Goal: Find contact information: Find contact information

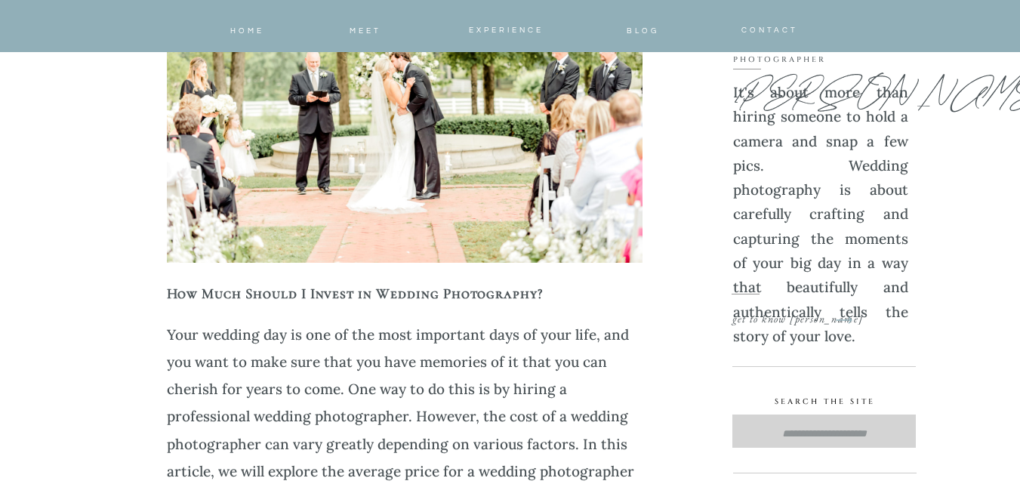
scroll to position [7915, 0]
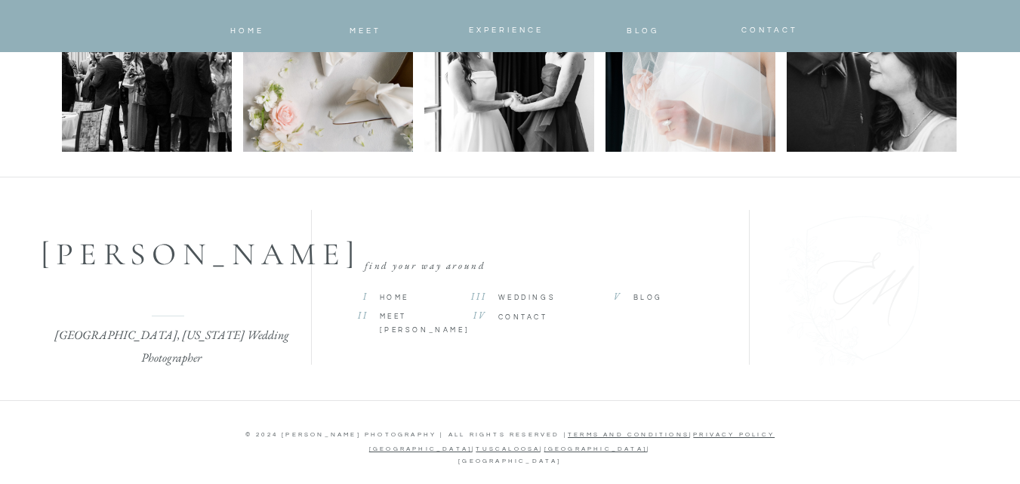
click at [551, 317] on p "CONTACT" at bounding box center [541, 318] width 87 height 14
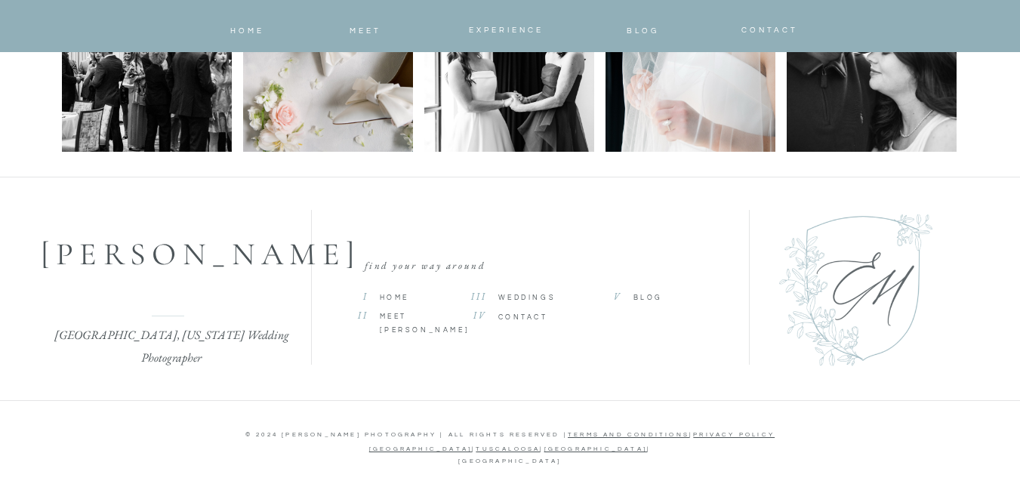
click at [543, 314] on span "CONTACT" at bounding box center [523, 317] width 50 height 7
click at [542, 314] on span "CONTACT" at bounding box center [523, 317] width 50 height 7
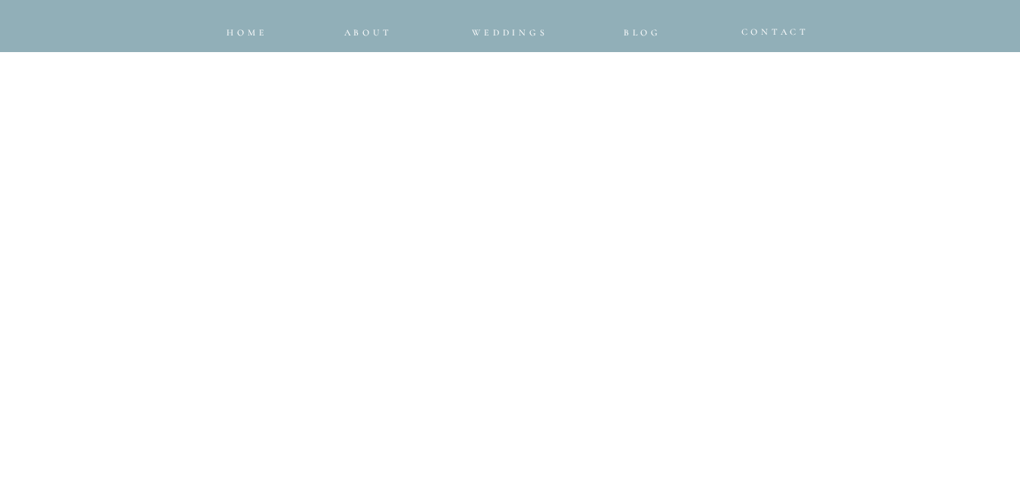
scroll to position [1452, 0]
click at [912, 241] on div "CONTACT Blog Weddings about home [GEOGRAPHIC_DATA], [US_STATE] Wedding Photogra…" at bounding box center [510, 91] width 1020 height 3087
